Goal: Task Accomplishment & Management: Use online tool/utility

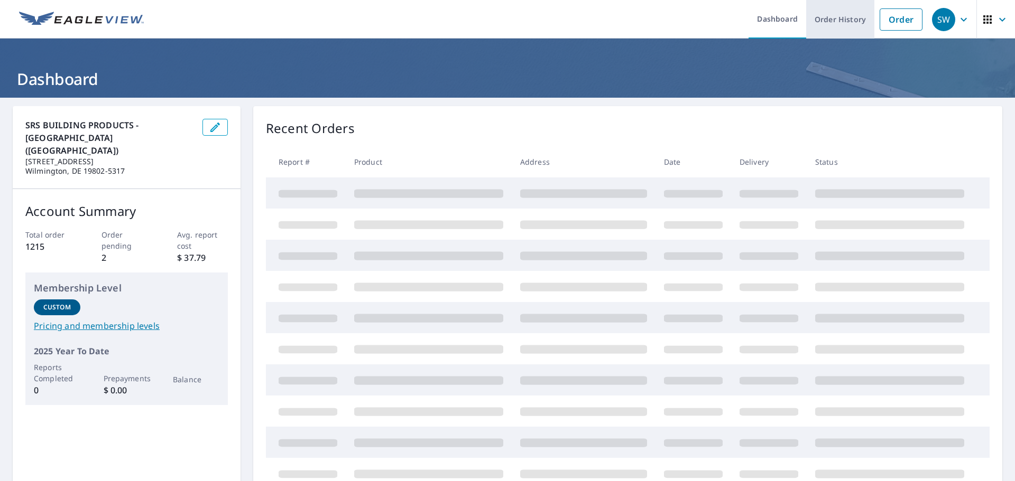
click at [830, 20] on link "Order History" at bounding box center [840, 19] width 68 height 39
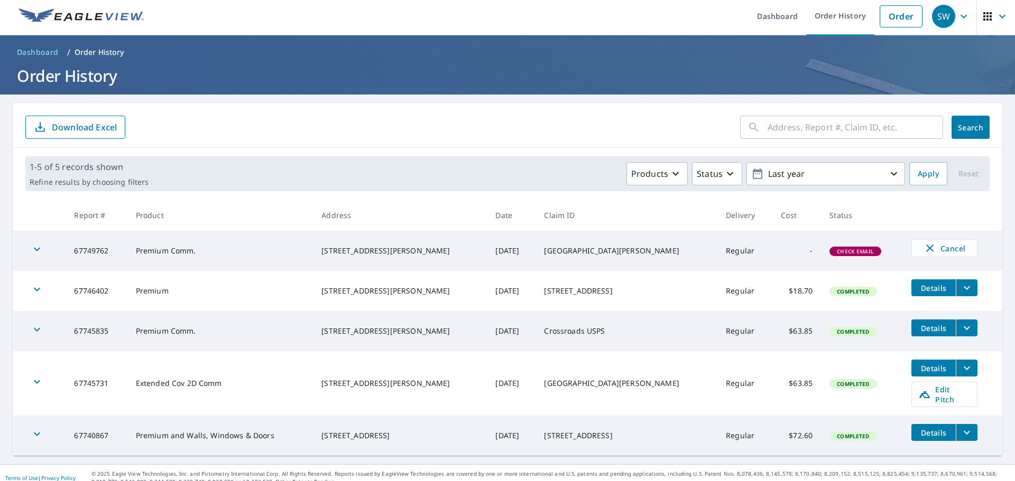
scroll to position [6, 0]
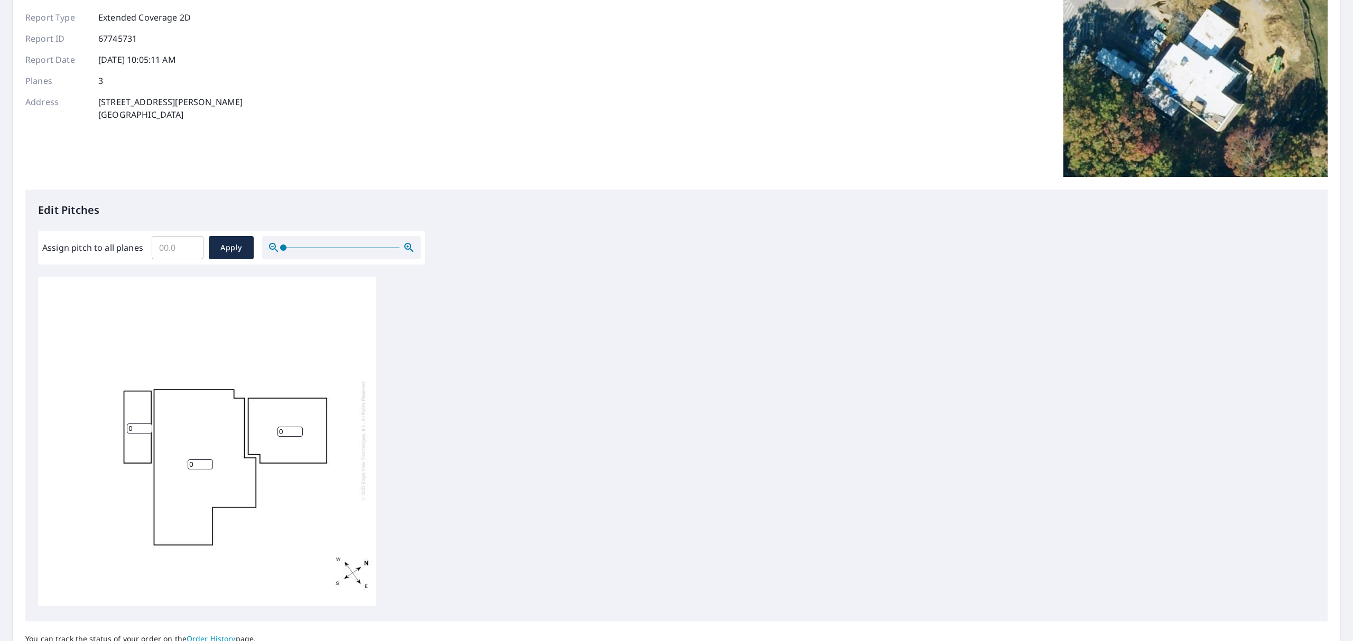
scroll to position [187, 0]
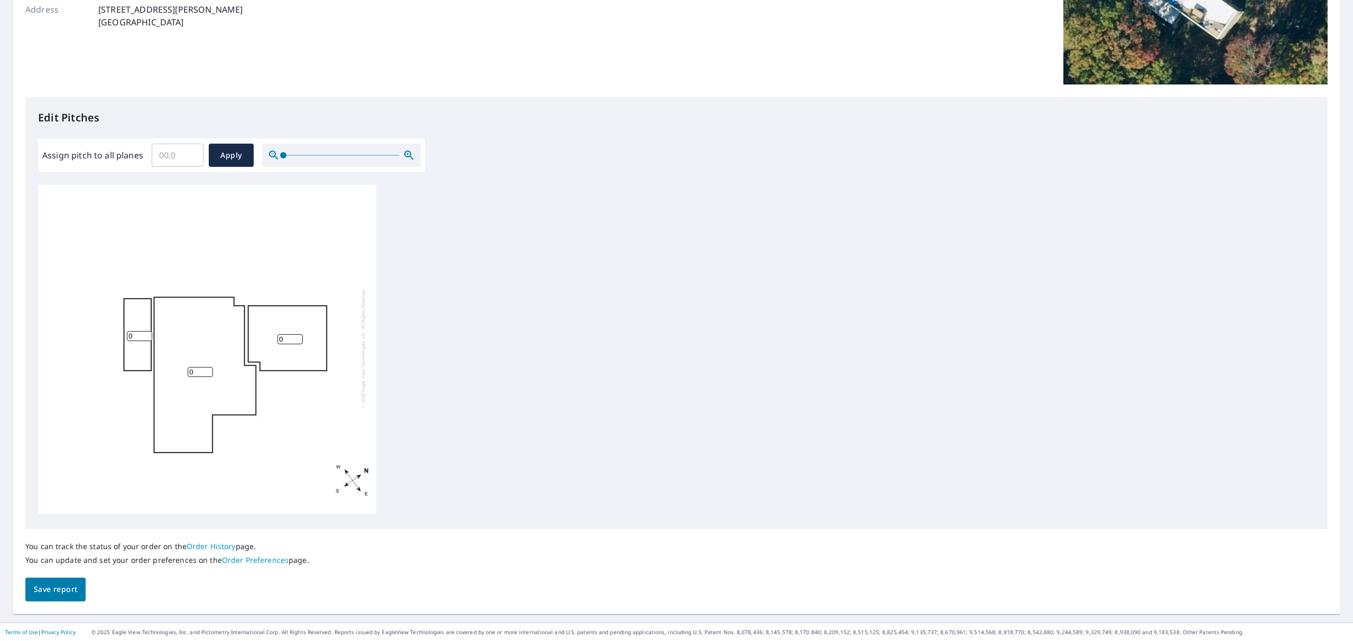
click at [169, 157] on input "Assign pitch to all planes" at bounding box center [178, 156] width 52 height 30
click at [277, 172] on div "Assign pitch to all planes 1 ​ Apply" at bounding box center [231, 155] width 387 height 34
click at [206, 369] on div "0 0 0" at bounding box center [207, 351] width 338 height 332
click at [200, 377] on input "0" at bounding box center [200, 375] width 25 height 10
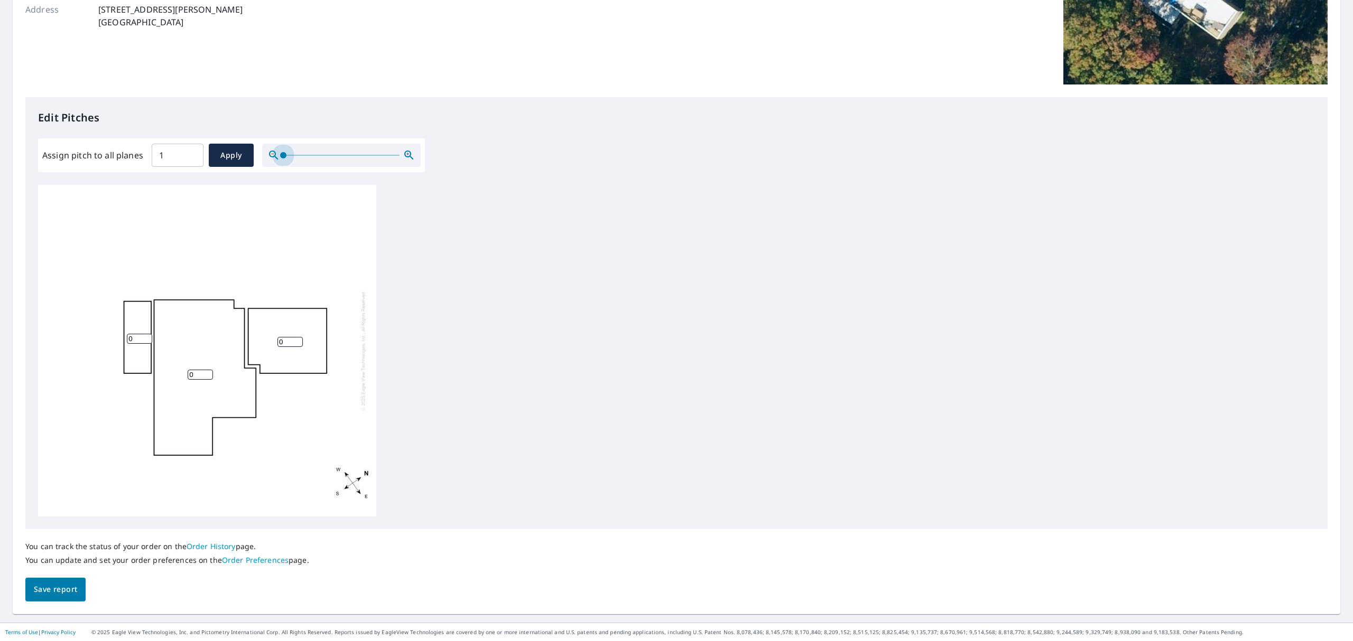
drag, startPoint x: 282, startPoint y: 153, endPoint x: 197, endPoint y: 162, distance: 85.5
click at [239, 169] on div "Assign pitch to all planes 1 ​ Apply" at bounding box center [231, 155] width 387 height 34
click at [197, 162] on input "1" at bounding box center [178, 156] width 52 height 30
click at [171, 161] on input "1" at bounding box center [178, 156] width 52 height 30
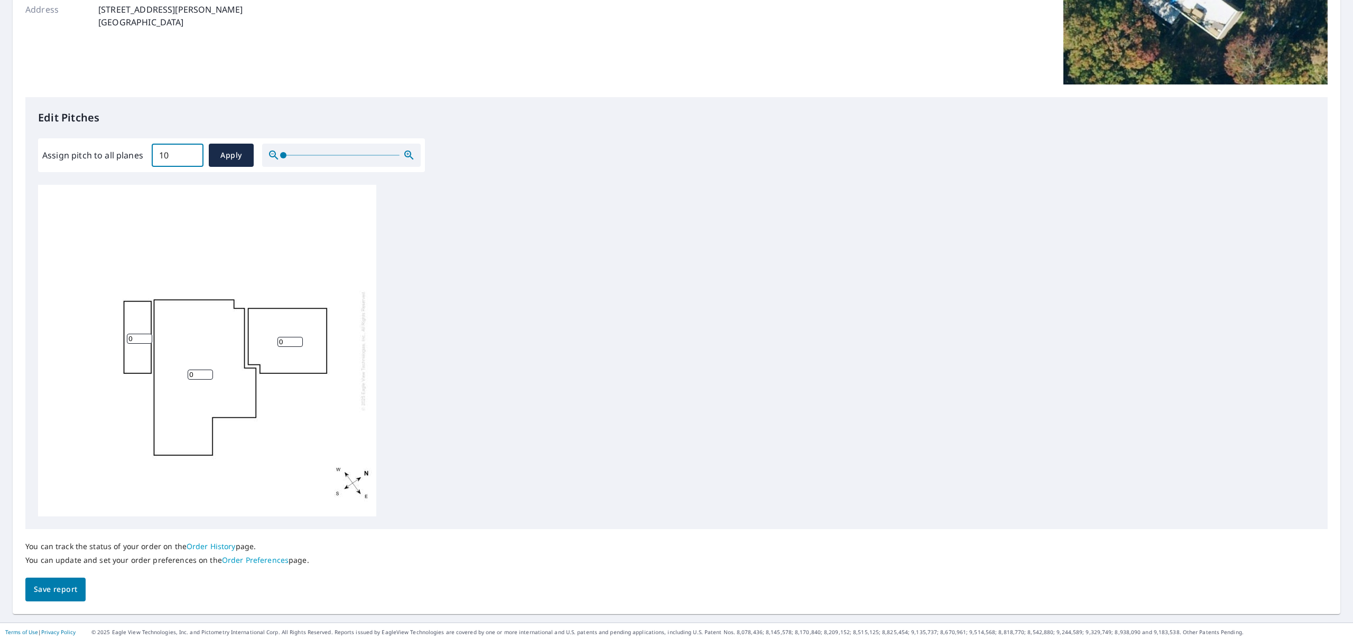
drag, startPoint x: 175, startPoint y: 161, endPoint x: 127, endPoint y: 165, distance: 48.8
click at [127, 165] on div "Assign pitch to all planes 10 ​ Apply" at bounding box center [231, 155] width 378 height 23
click at [221, 157] on span "Apply" at bounding box center [231, 155] width 28 height 13
drag, startPoint x: 176, startPoint y: 162, endPoint x: 134, endPoint y: 159, distance: 42.4
click at [134, 159] on div "Assign pitch to all planes 0 ​ Apply" at bounding box center [231, 155] width 378 height 23
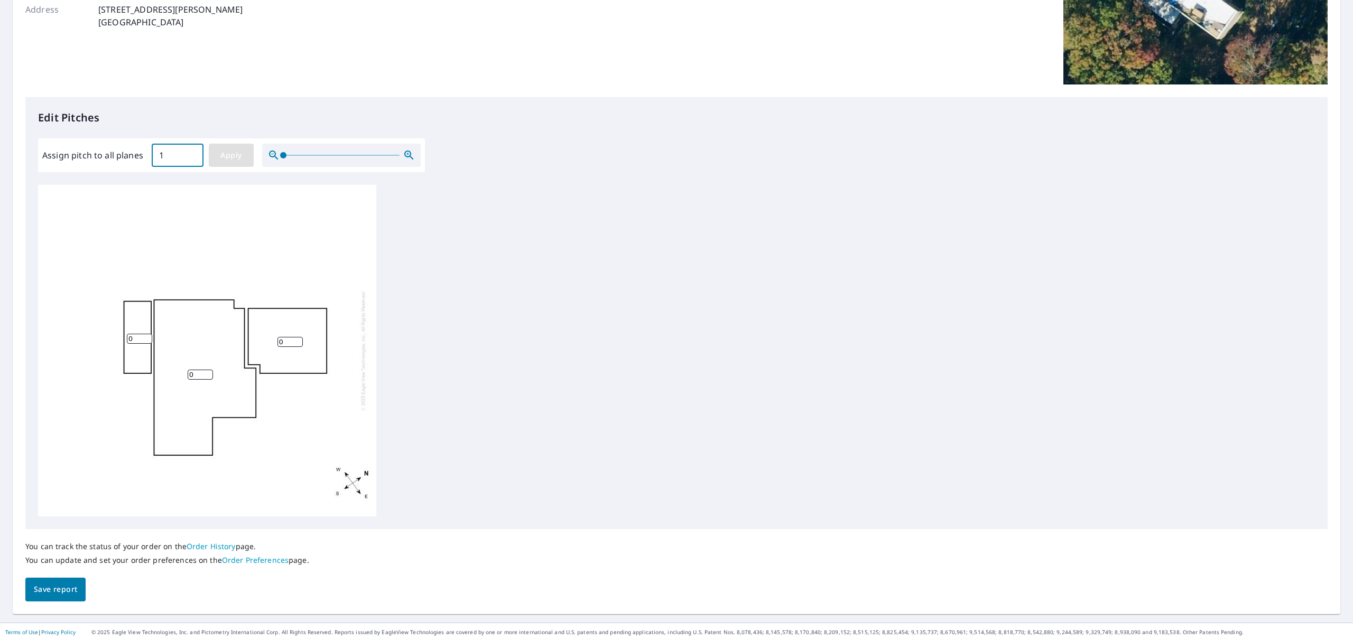
type input "1"
click at [225, 151] on span "Apply" at bounding box center [231, 155] width 28 height 13
type input "1"
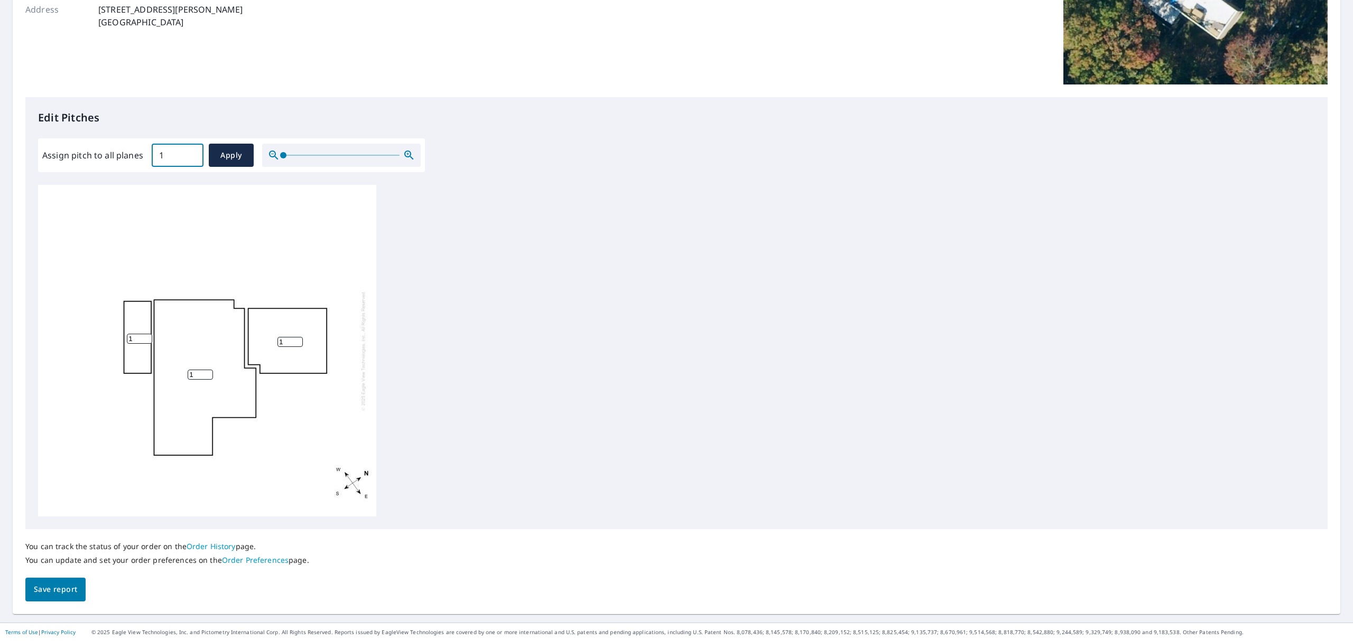
drag, startPoint x: 180, startPoint y: 159, endPoint x: 138, endPoint y: 165, distance: 41.8
click at [138, 165] on div "Assign pitch to all planes 1 ​ Apply" at bounding box center [231, 155] width 378 height 23
type input "0"
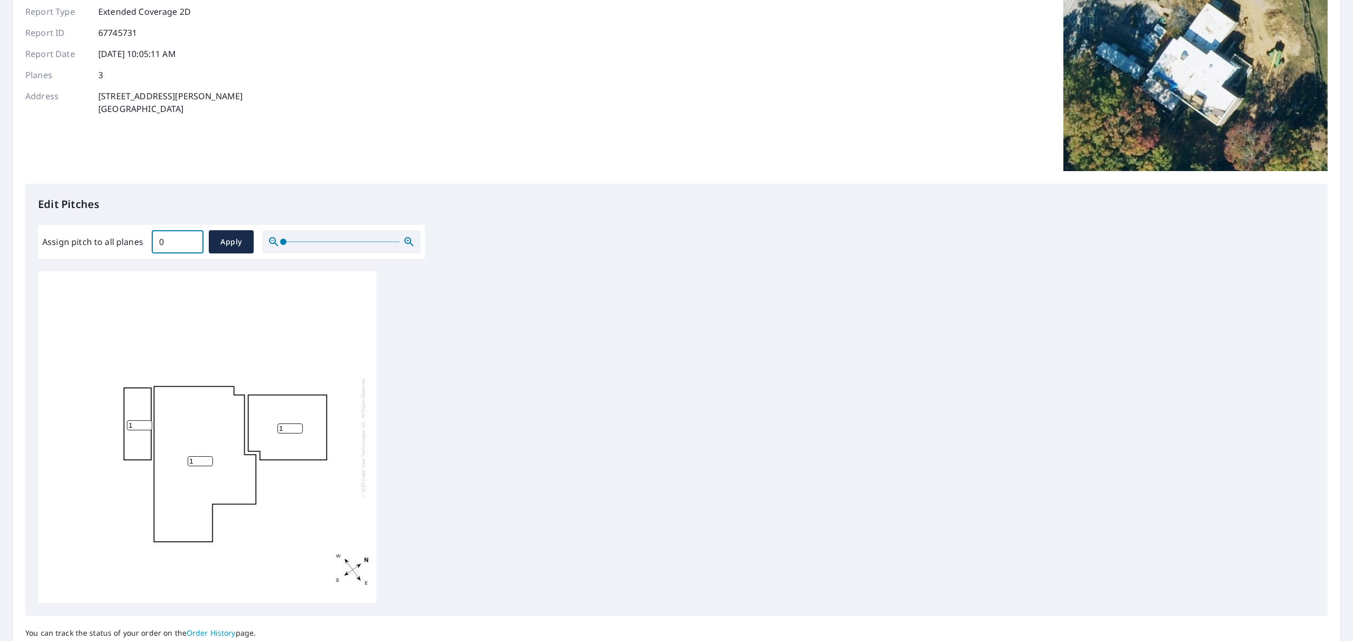
scroll to position [0, 0]
